Goal: Book appointment/travel/reservation

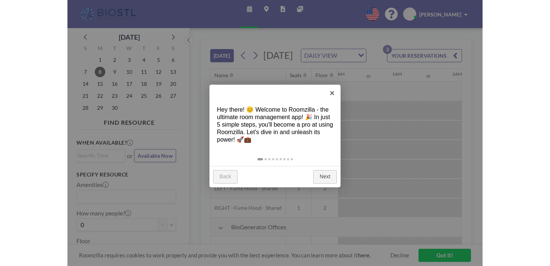
scroll to position [0, 539]
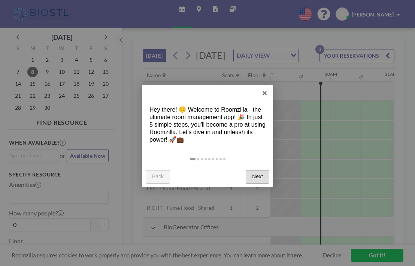
click at [258, 173] on link "Next" at bounding box center [258, 176] width 24 height 13
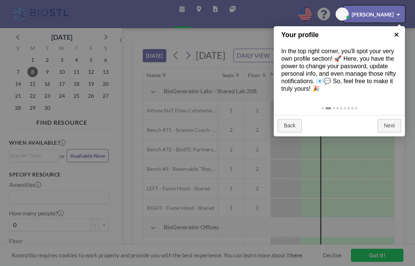
click at [397, 36] on link "×" at bounding box center [396, 34] width 17 height 17
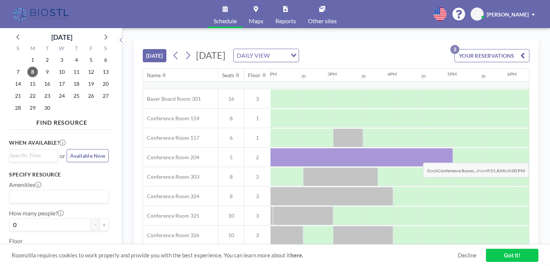
scroll to position [206, 869]
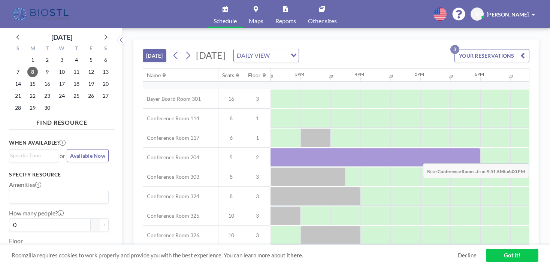
drag, startPoint x: 323, startPoint y: 158, endPoint x: 478, endPoint y: 158, distance: 154.7
click at [415, 158] on div at bounding box center [237, 157] width 488 height 19
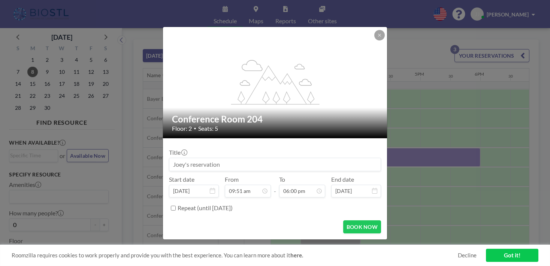
click at [241, 164] on input at bounding box center [274, 164] width 211 height 13
type input "DeepAgro"
click at [369, 226] on button "BOOK NOW" at bounding box center [362, 226] width 38 height 13
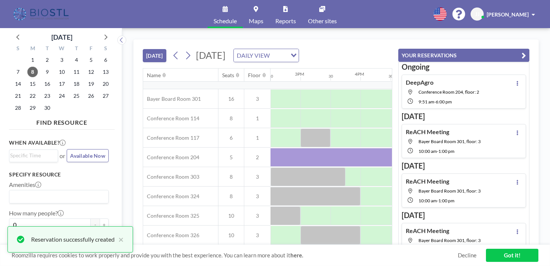
click at [415, 55] on icon "button" at bounding box center [524, 55] width 4 height 9
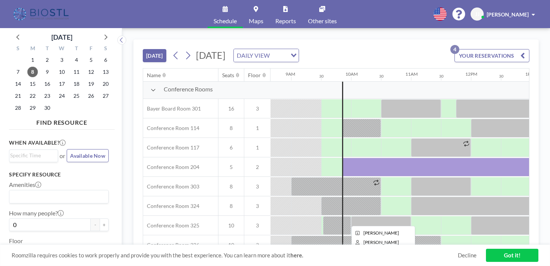
scroll to position [184, 519]
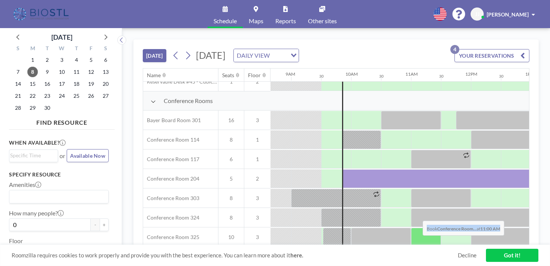
drag, startPoint x: 351, startPoint y: 245, endPoint x: 417, endPoint y: 241, distance: 65.7
click at [415, 241] on div "[DATE] [DATE] DAILY VIEW Loading... YOUR RESERVATIONS 4 Name Seats Floor 12AM 3…" at bounding box center [335, 146] width 405 height 215
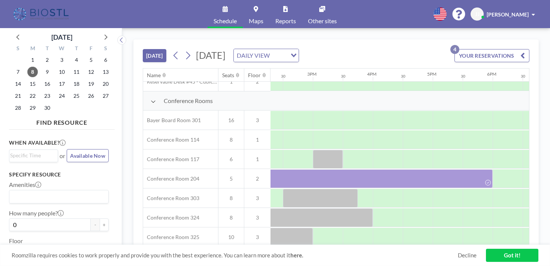
scroll to position [184, 841]
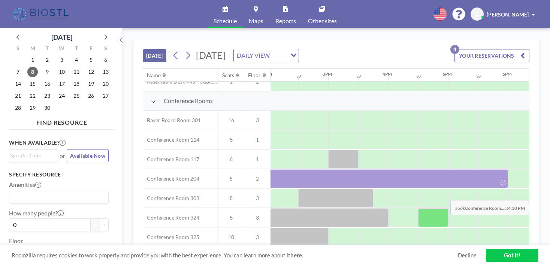
click at [415, 220] on div at bounding box center [433, 217] width 30 height 19
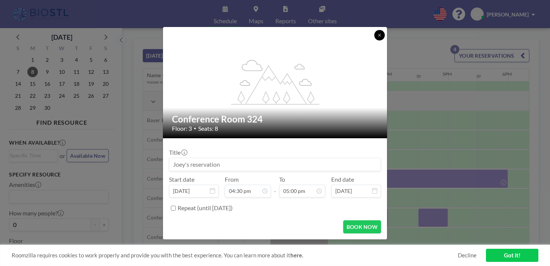
click at [378, 37] on icon at bounding box center [379, 35] width 4 height 4
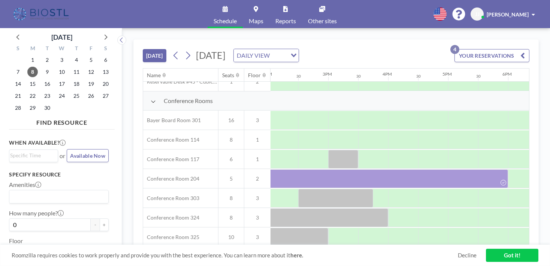
drag, startPoint x: 404, startPoint y: 245, endPoint x: 344, endPoint y: 245, distance: 59.9
click at [344, 245] on div "Roomzilla requires cookies to work properly and provide you with the best exper…" at bounding box center [275, 255] width 550 height 21
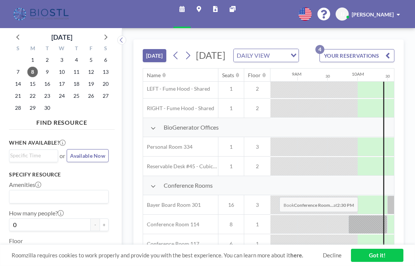
scroll to position [100, 512]
